Goal: Transaction & Acquisition: Obtain resource

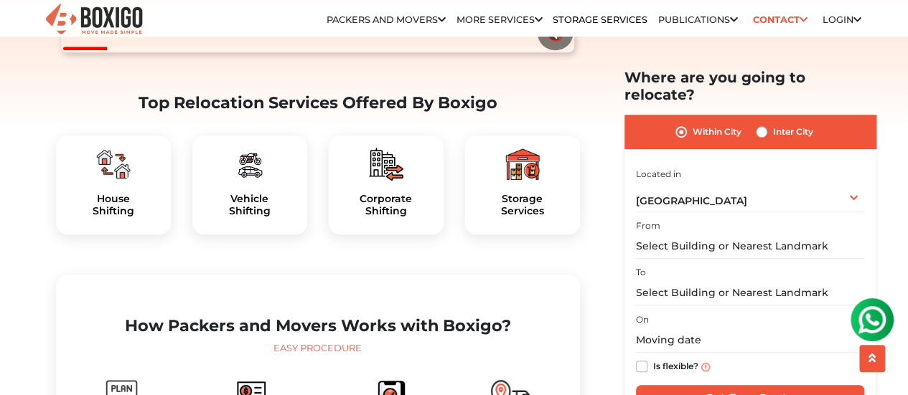
scroll to position [402, 0]
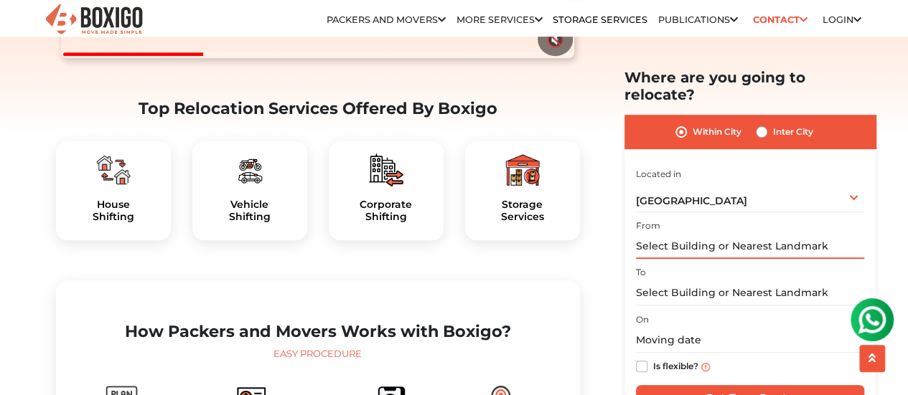
click at [698, 235] on input "text" at bounding box center [750, 246] width 228 height 25
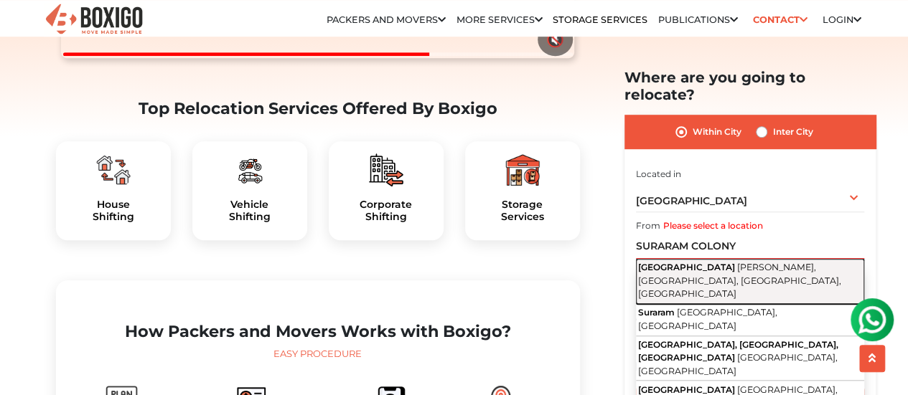
click at [708, 262] on span "[PERSON_NAME], [GEOGRAPHIC_DATA], [GEOGRAPHIC_DATA], [GEOGRAPHIC_DATA]" at bounding box center [739, 280] width 203 height 37
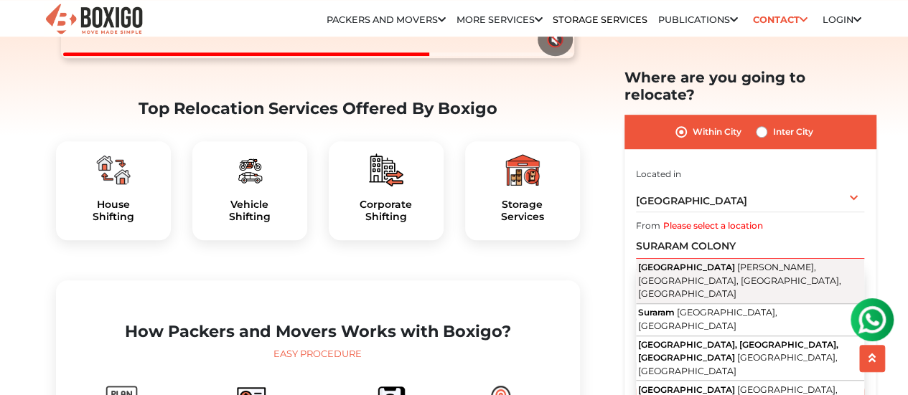
type input "[GEOGRAPHIC_DATA], [PERSON_NAME], [GEOGRAPHIC_DATA], [GEOGRAPHIC_DATA], [GEOGRA…"
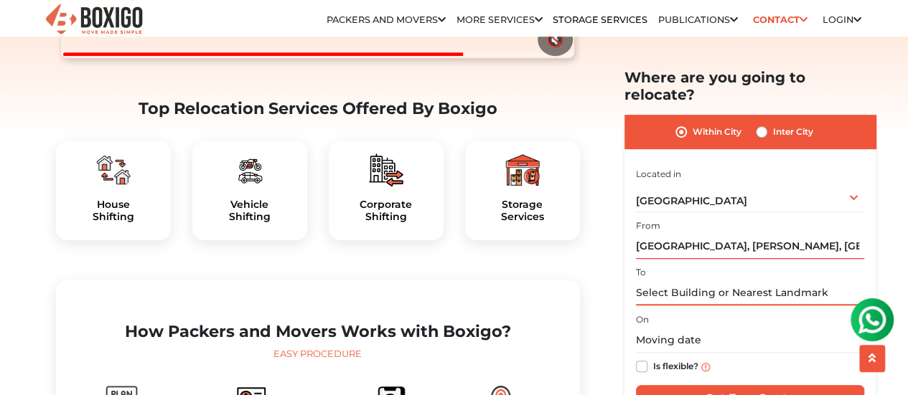
click at [697, 281] on input "text" at bounding box center [750, 293] width 228 height 25
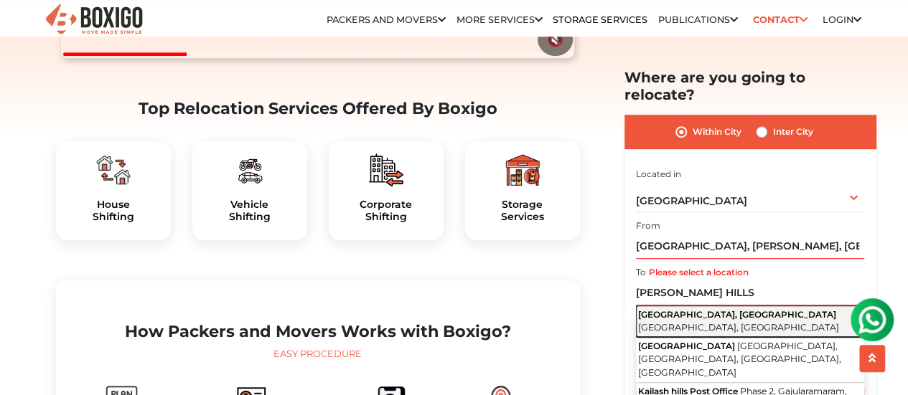
click at [785, 306] on button "[GEOGRAPHIC_DATA], [GEOGRAPHIC_DATA] [GEOGRAPHIC_DATA], [GEOGRAPHIC_DATA]" at bounding box center [750, 322] width 228 height 32
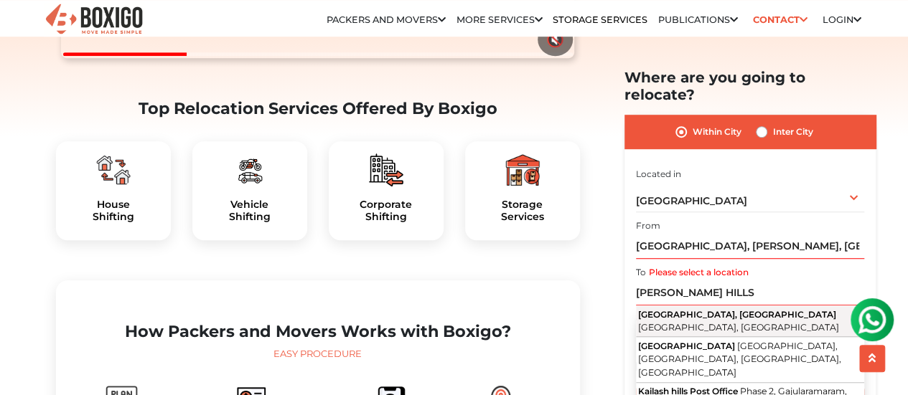
type input "[GEOGRAPHIC_DATA], [GEOGRAPHIC_DATA], [GEOGRAPHIC_DATA], [GEOGRAPHIC_DATA]"
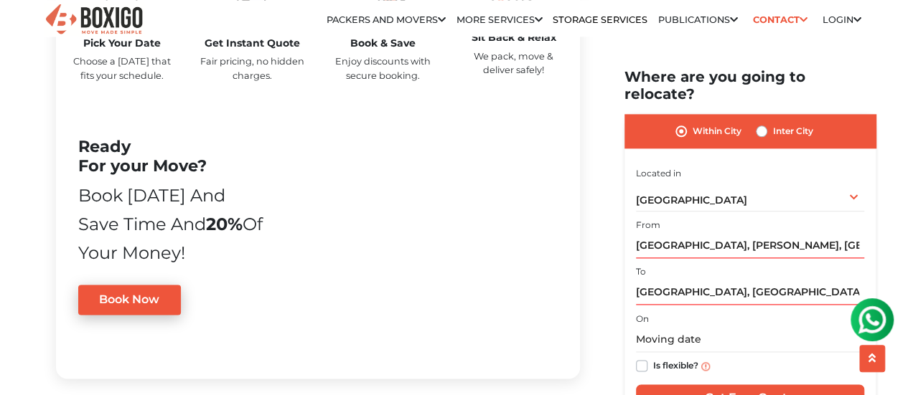
scroll to position [806, 0]
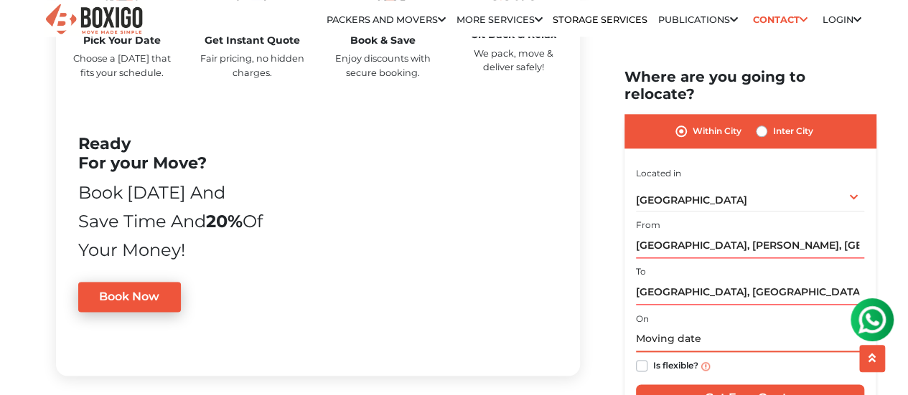
click at [740, 328] on input "text" at bounding box center [750, 340] width 228 height 25
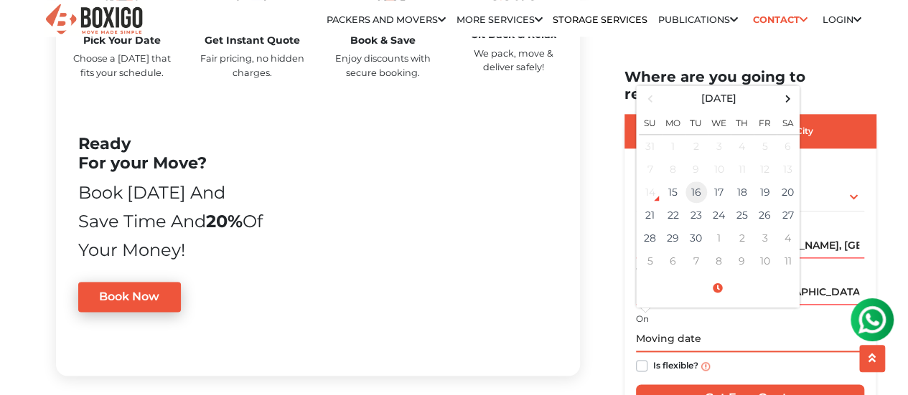
click at [699, 182] on td "16" at bounding box center [695, 193] width 23 height 23
type input "[DATE] 12:00 AM"
click at [653, 358] on label "Is flexible?" at bounding box center [675, 365] width 45 height 15
click at [640, 358] on input "Is flexible?" at bounding box center [641, 365] width 11 height 14
checkbox input "true"
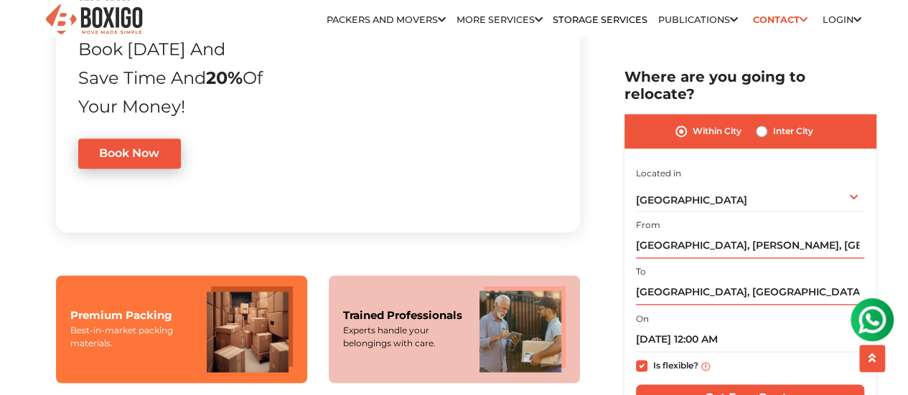
scroll to position [961, 0]
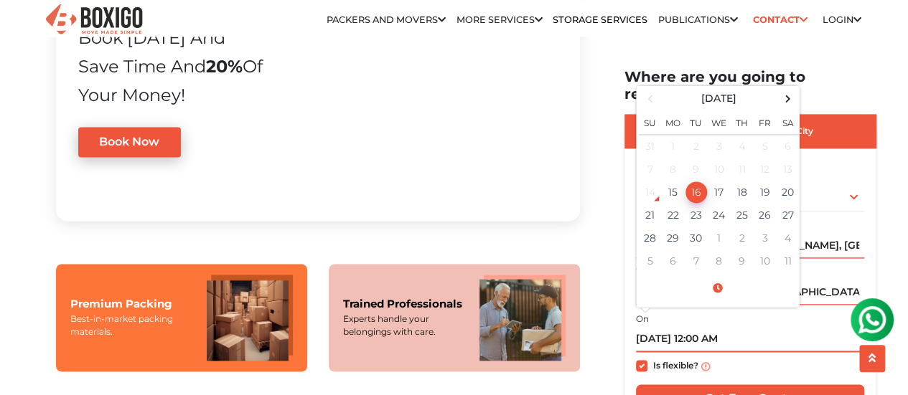
click at [717, 328] on input "[DATE] 12:00 AM" at bounding box center [750, 340] width 228 height 25
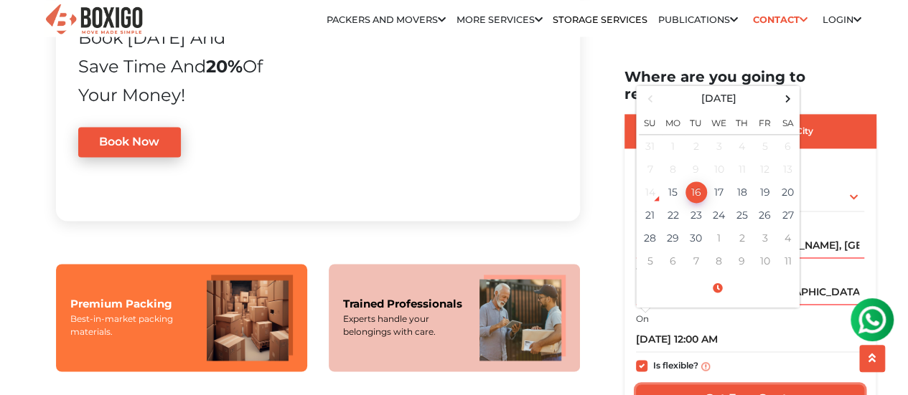
click at [749, 385] on input "Get Free Quote" at bounding box center [750, 398] width 228 height 27
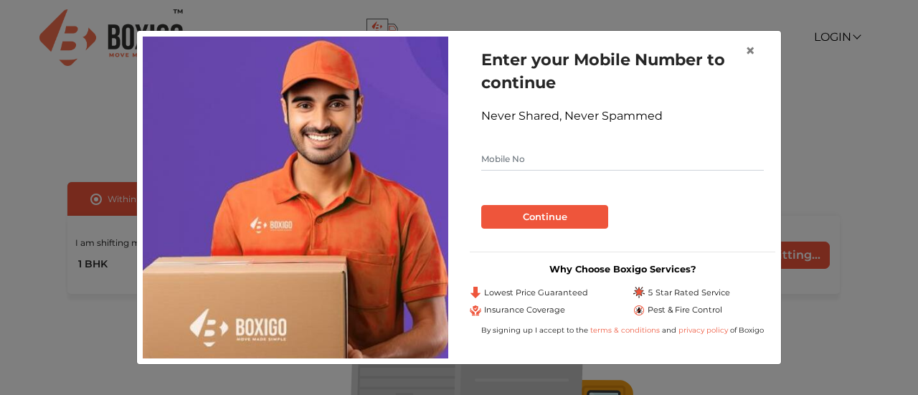
click at [598, 165] on input "text" at bounding box center [622, 159] width 283 height 23
type input "9703109770"
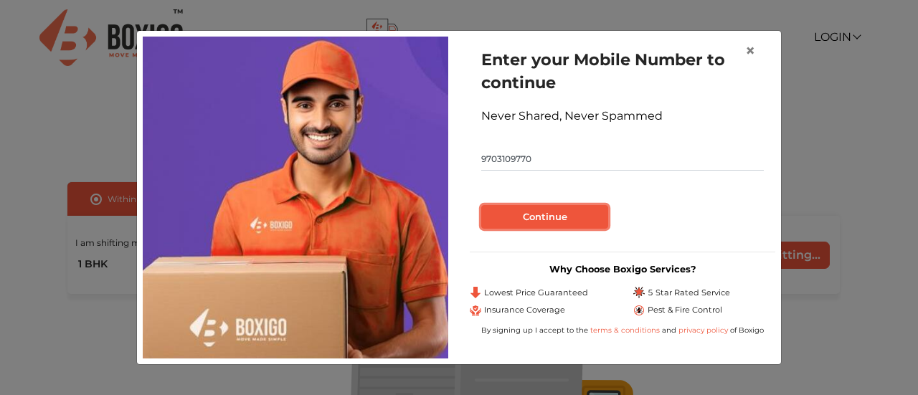
click at [578, 206] on button "Continue" at bounding box center [544, 217] width 127 height 24
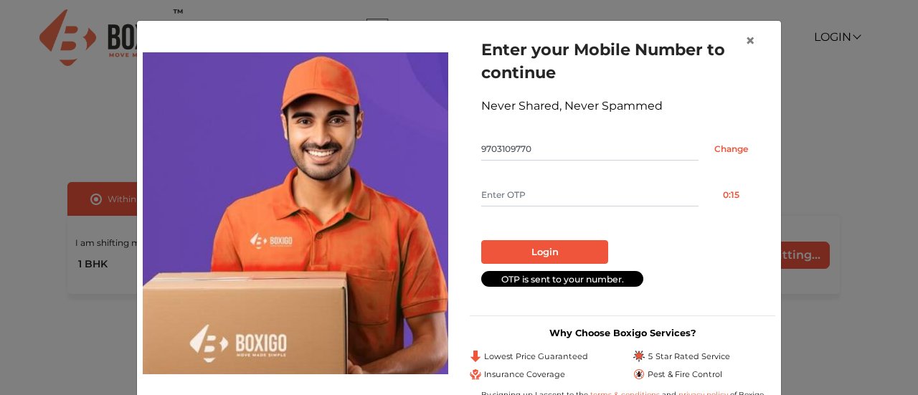
click at [577, 199] on input "text" at bounding box center [589, 195] width 217 height 23
type input "1259"
click at [542, 253] on button "Login" at bounding box center [544, 252] width 127 height 24
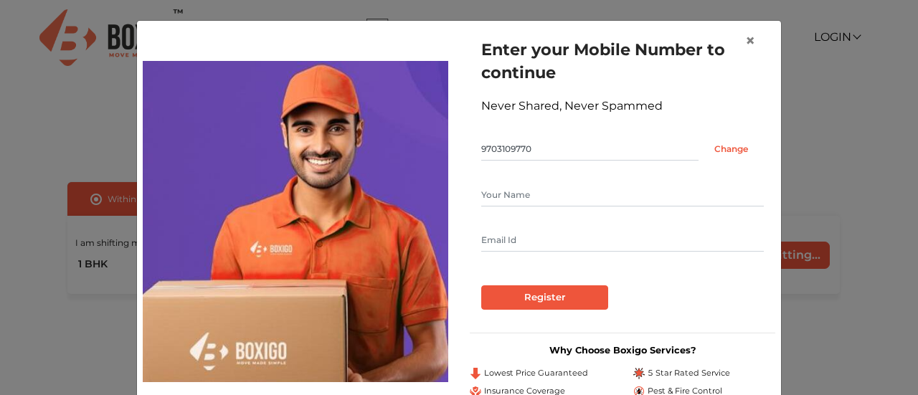
drag, startPoint x: 574, startPoint y: 185, endPoint x: 608, endPoint y: 197, distance: 36.3
click at [573, 185] on input "text" at bounding box center [622, 195] width 283 height 23
type input "D.KARTHIK"
click at [556, 246] on input "text" at bounding box center [622, 240] width 283 height 23
type input "KARTHIKP358@GMAIL.COM"
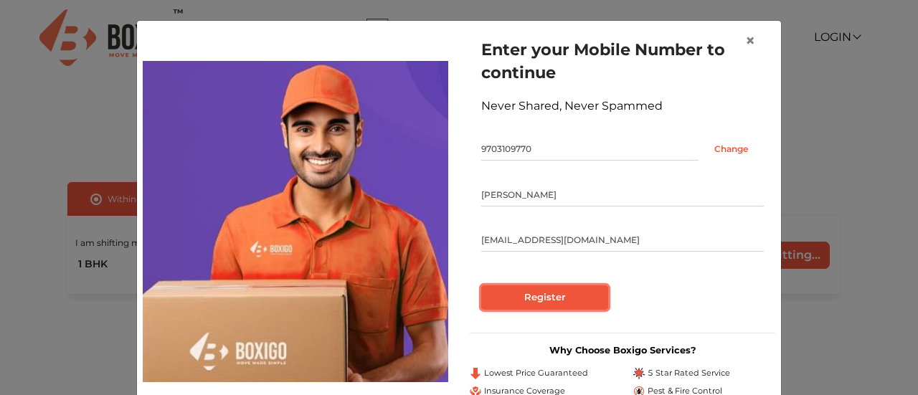
click at [585, 295] on input "Register" at bounding box center [544, 298] width 127 height 24
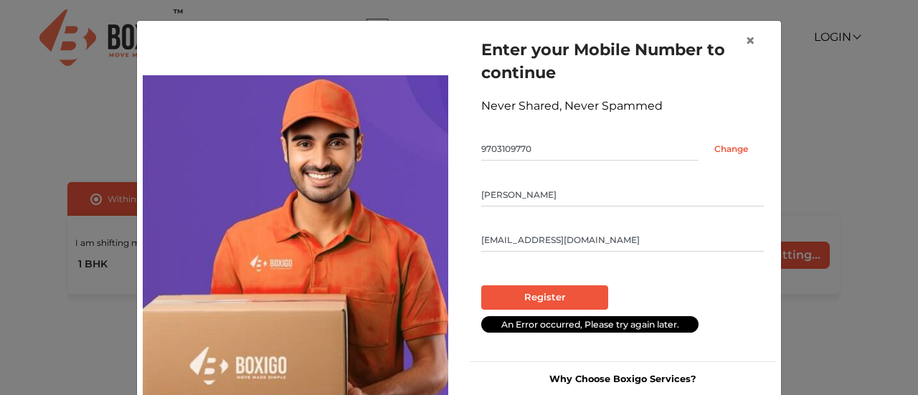
click at [552, 144] on input "9703109770" at bounding box center [589, 149] width 217 height 23
click at [745, 45] on span "×" at bounding box center [750, 40] width 10 height 21
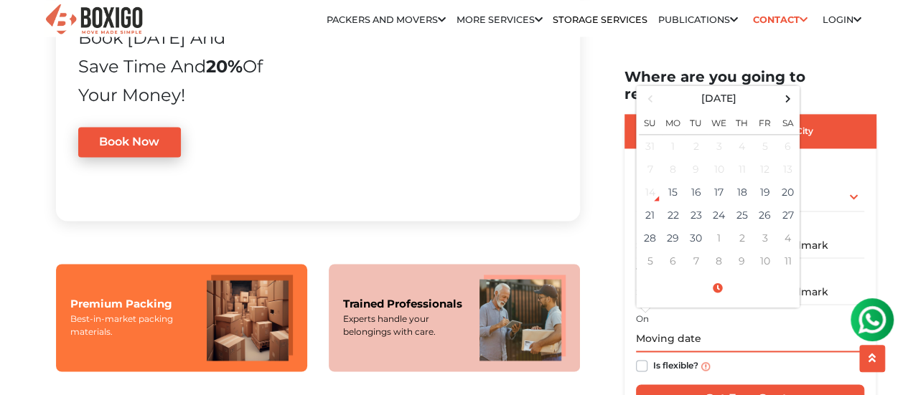
click at [730, 328] on input "text" at bounding box center [750, 340] width 228 height 25
click at [693, 182] on td "16" at bounding box center [695, 193] width 23 height 23
type input "[DATE] 12:00 AM"
click at [787, 328] on input "[DATE] 12:00 AM" at bounding box center [750, 340] width 228 height 25
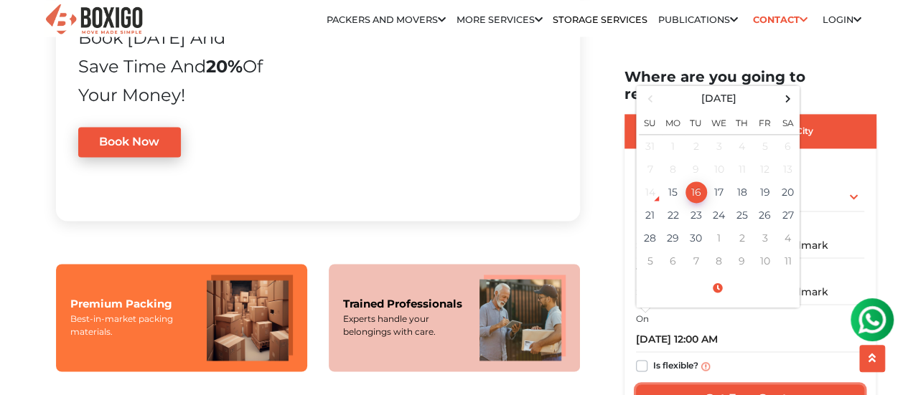
click at [746, 385] on input "Get Free Quote" at bounding box center [750, 398] width 228 height 27
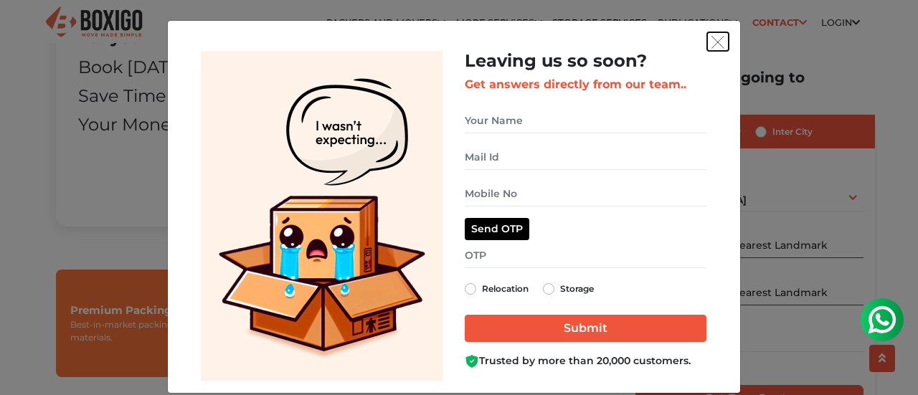
click at [715, 43] on img "get free quote dialog" at bounding box center [718, 42] width 13 height 13
